Goal: Information Seeking & Learning: Find specific fact

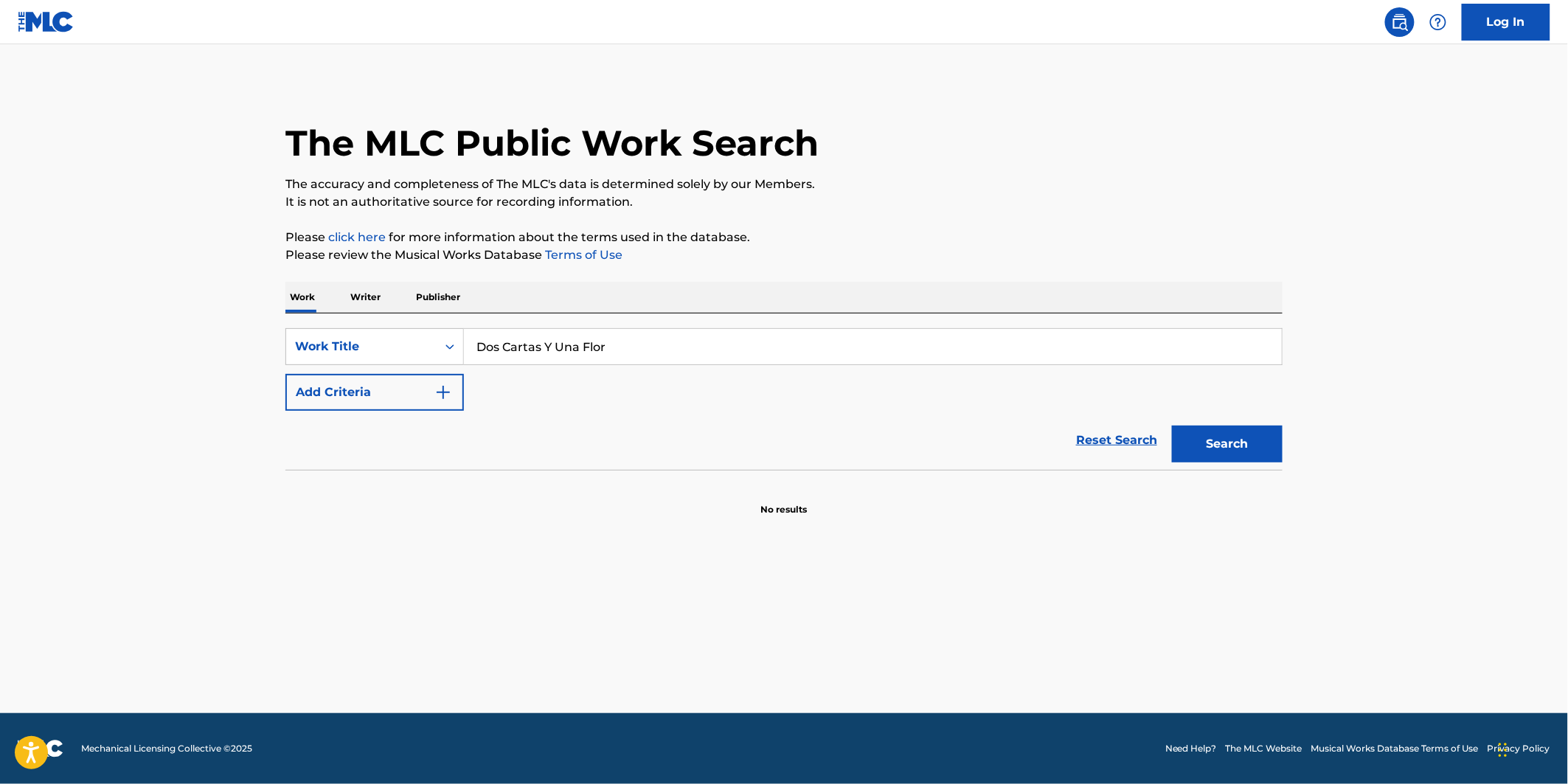
type input "Dos Cartas Y Una Flor"
click at [416, 381] on button "Add Criteria" at bounding box center [375, 392] width 179 height 37
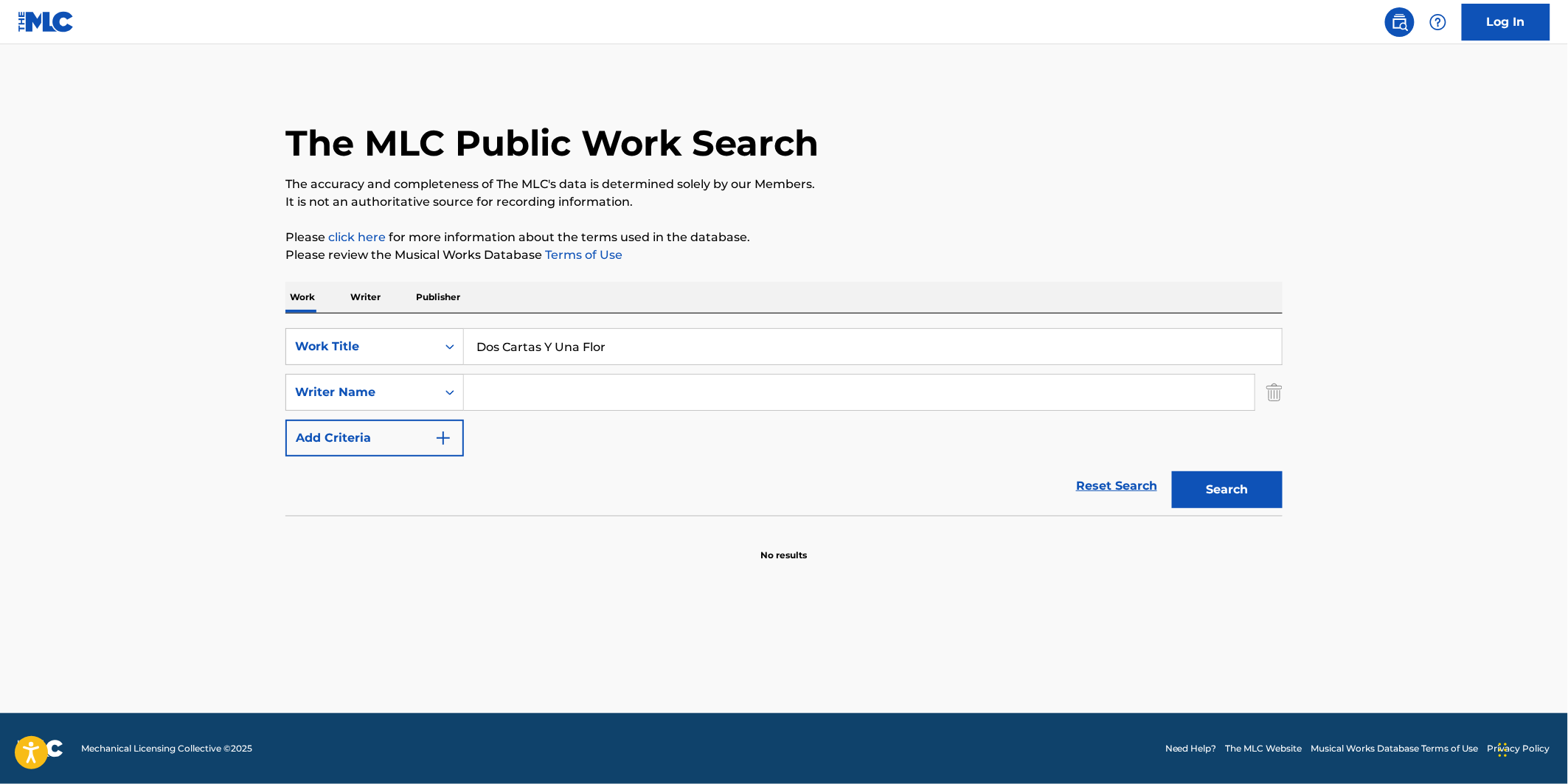
click at [544, 394] on input "Search Form" at bounding box center [859, 392] width 791 height 36
paste input "[PERSON_NAME]"
type input "[PERSON_NAME]"
drag, startPoint x: 1259, startPoint y: 491, endPoint x: 1277, endPoint y: 305, distance: 186.9
click at [1259, 492] on button "Search" at bounding box center [1227, 490] width 110 height 37
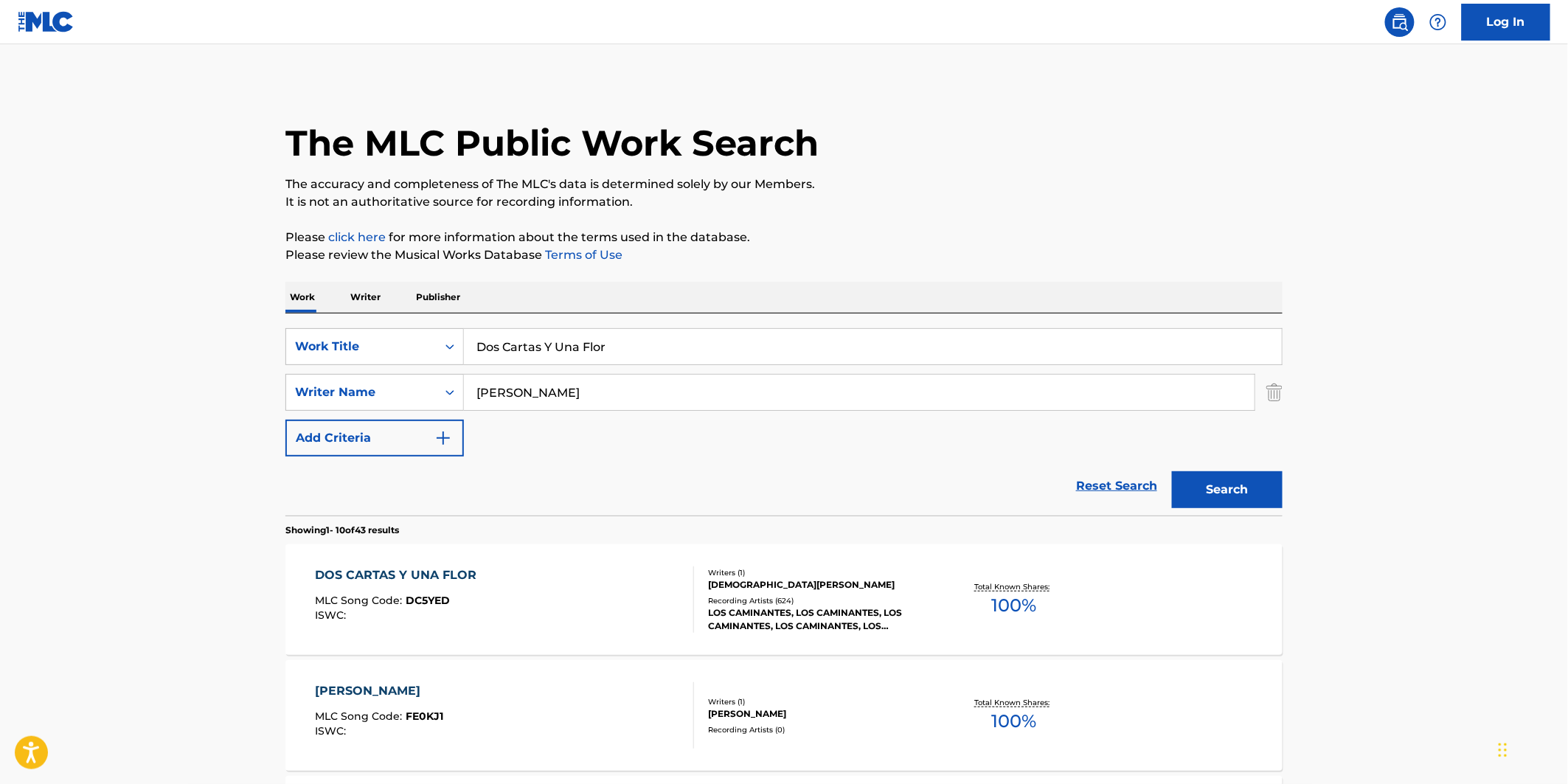
click at [551, 605] on div "DOS CARTAS Y UNA FLOR MLC Song Code : DC5YED ISWC :" at bounding box center [505, 600] width 379 height 67
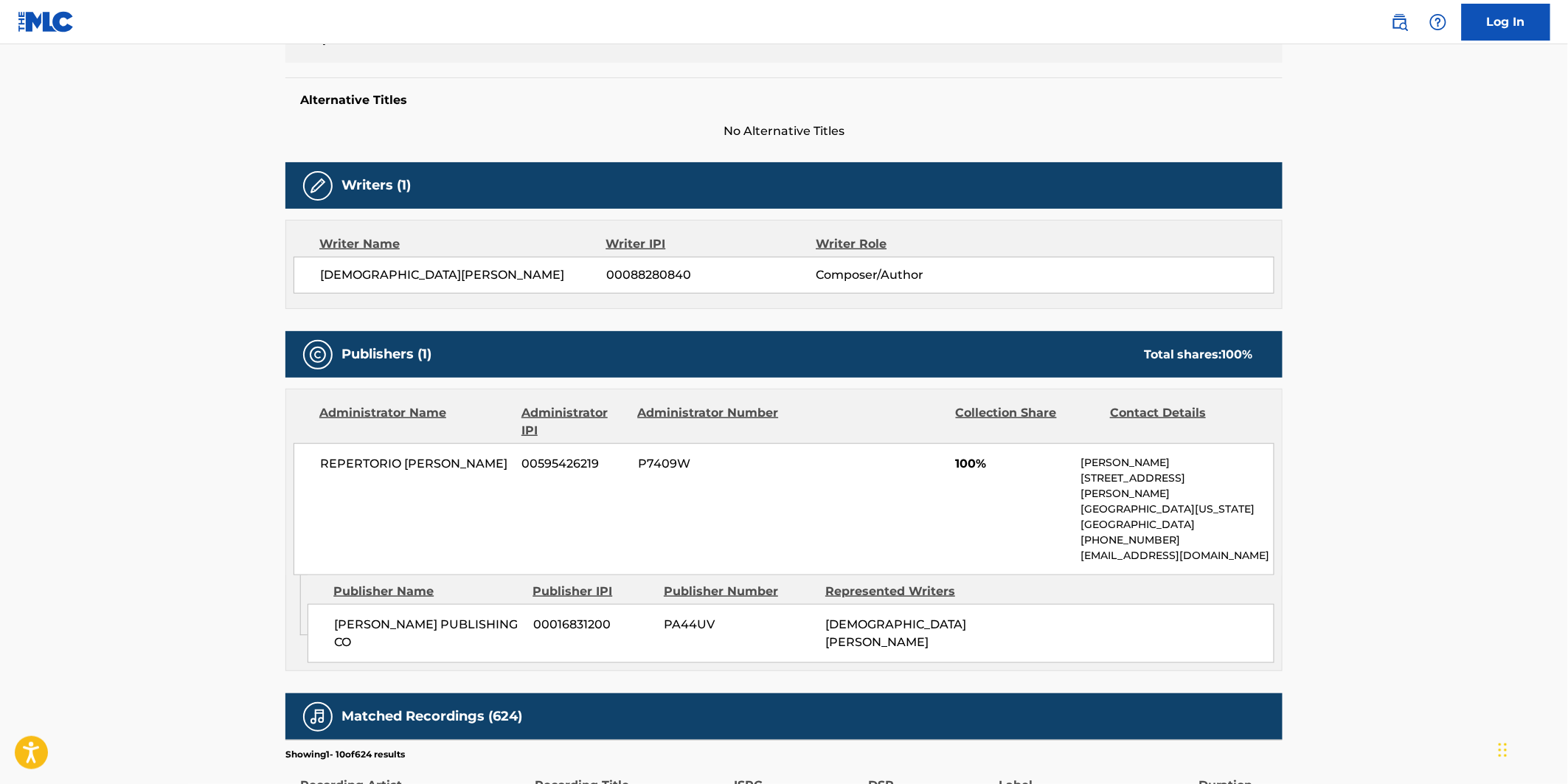
scroll to position [328, 0]
